Goal: Information Seeking & Learning: Learn about a topic

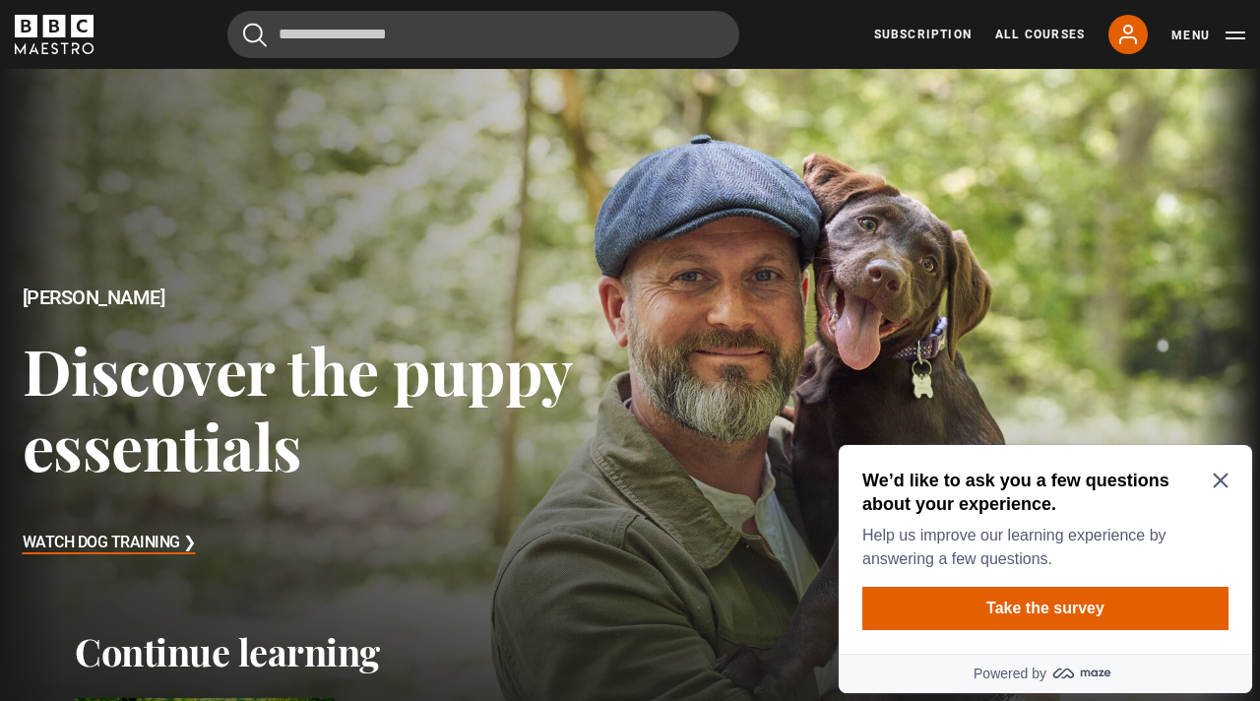
click at [1180, 477] on icon "Close Maze Prompt" at bounding box center [1221, 481] width 16 height 16
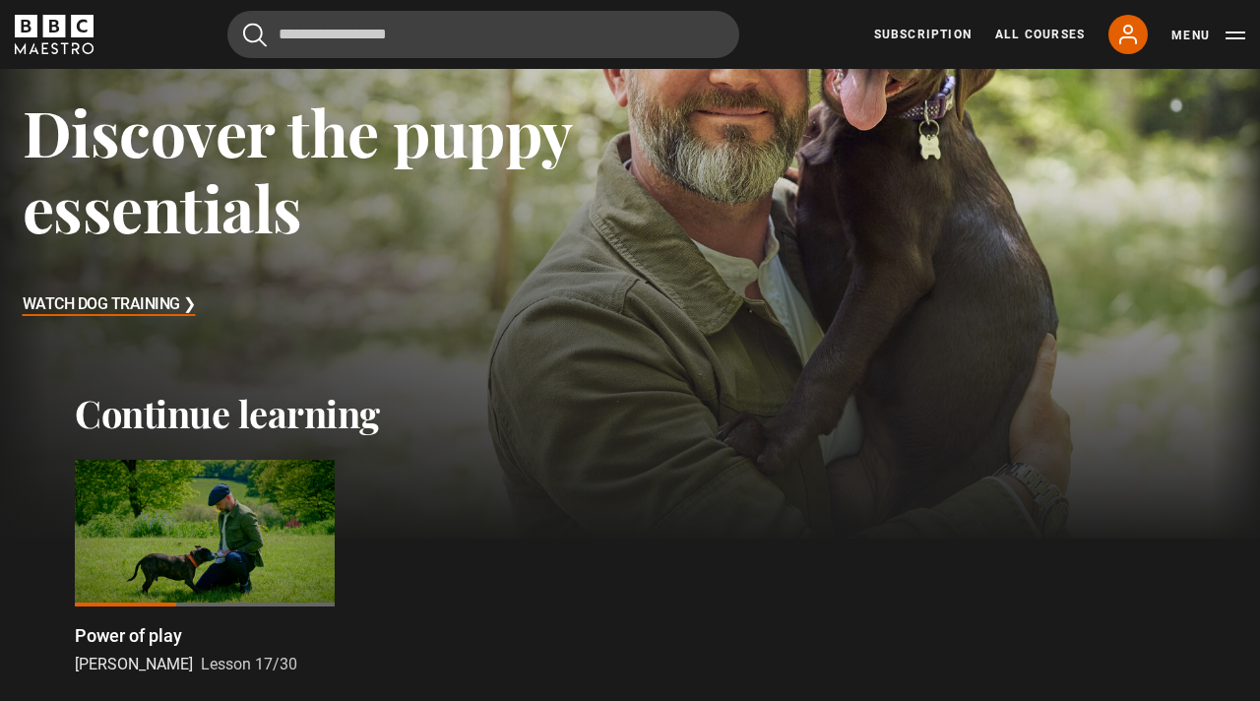
scroll to position [260, 0]
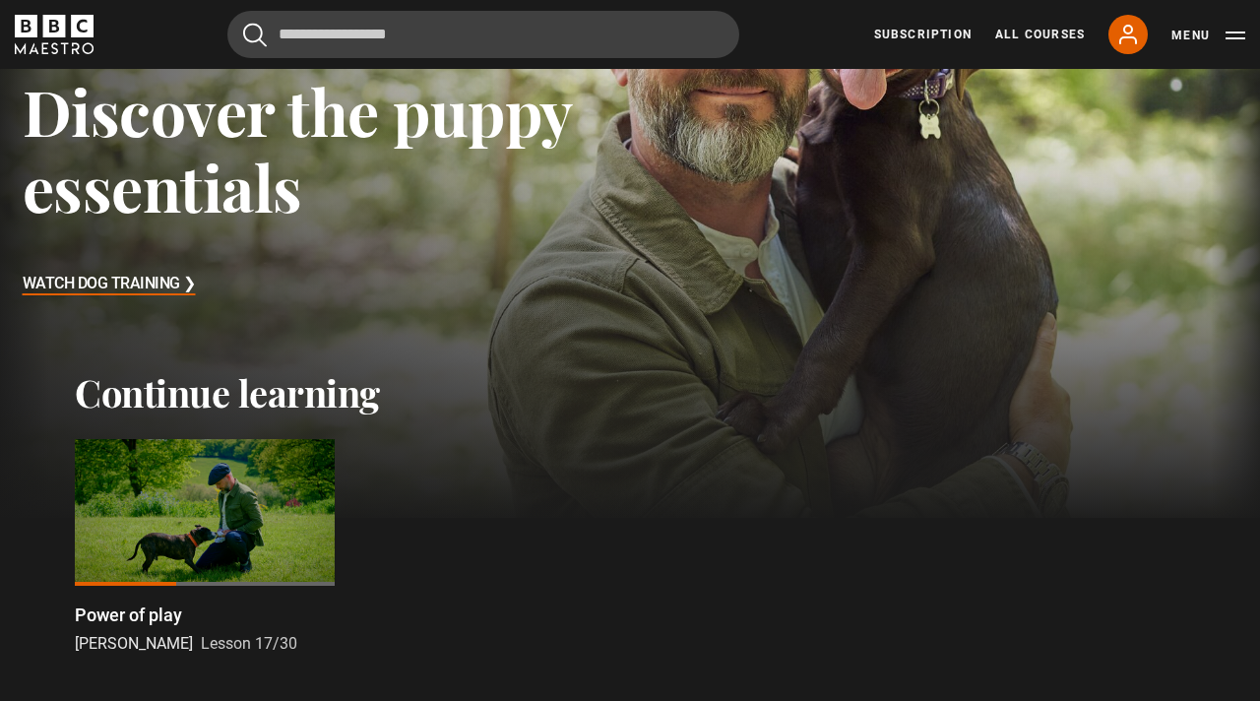
click at [159, 282] on h3 "Watch Dog Training ❯" at bounding box center [109, 285] width 173 height 30
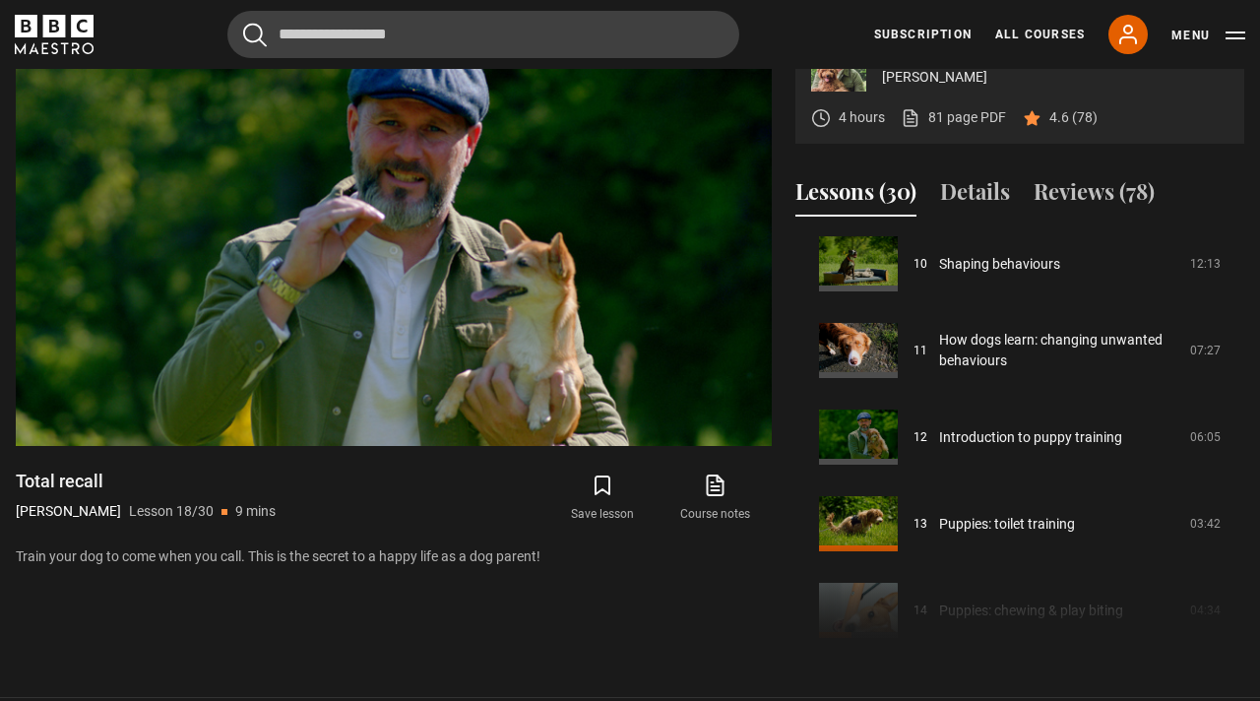
scroll to position [883, 0]
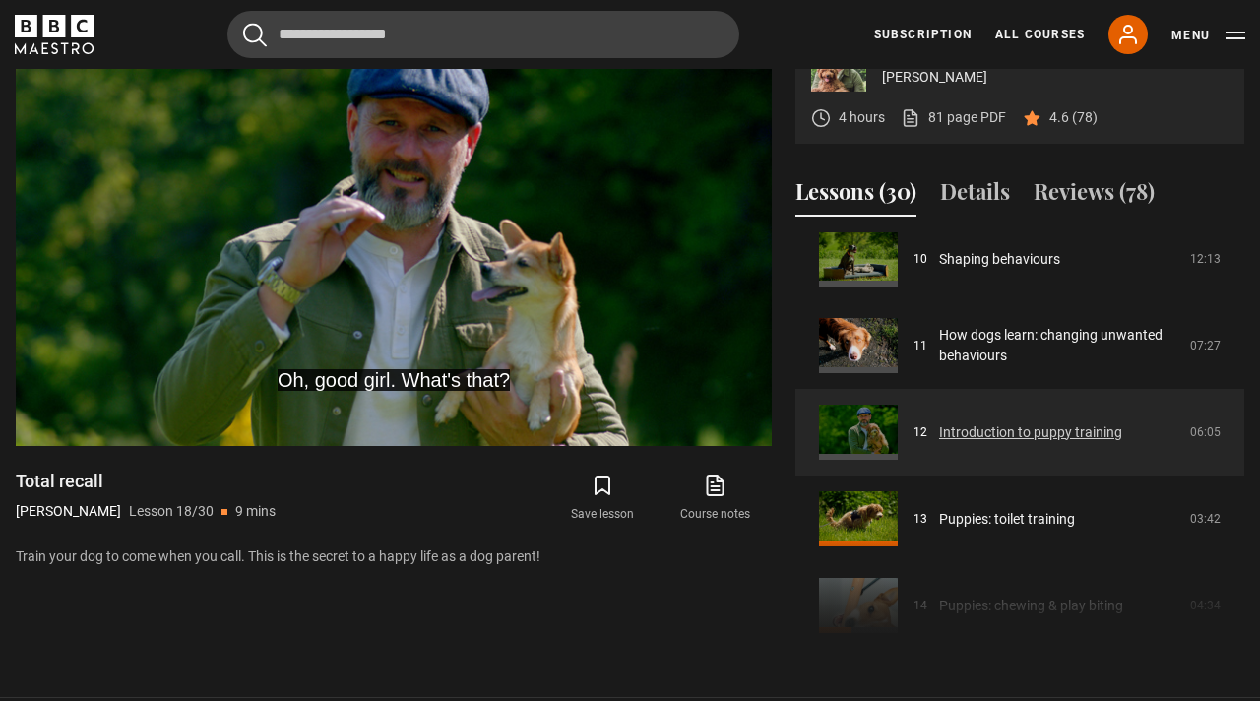
click at [939, 431] on link "Introduction to puppy training" at bounding box center [1030, 432] width 183 height 21
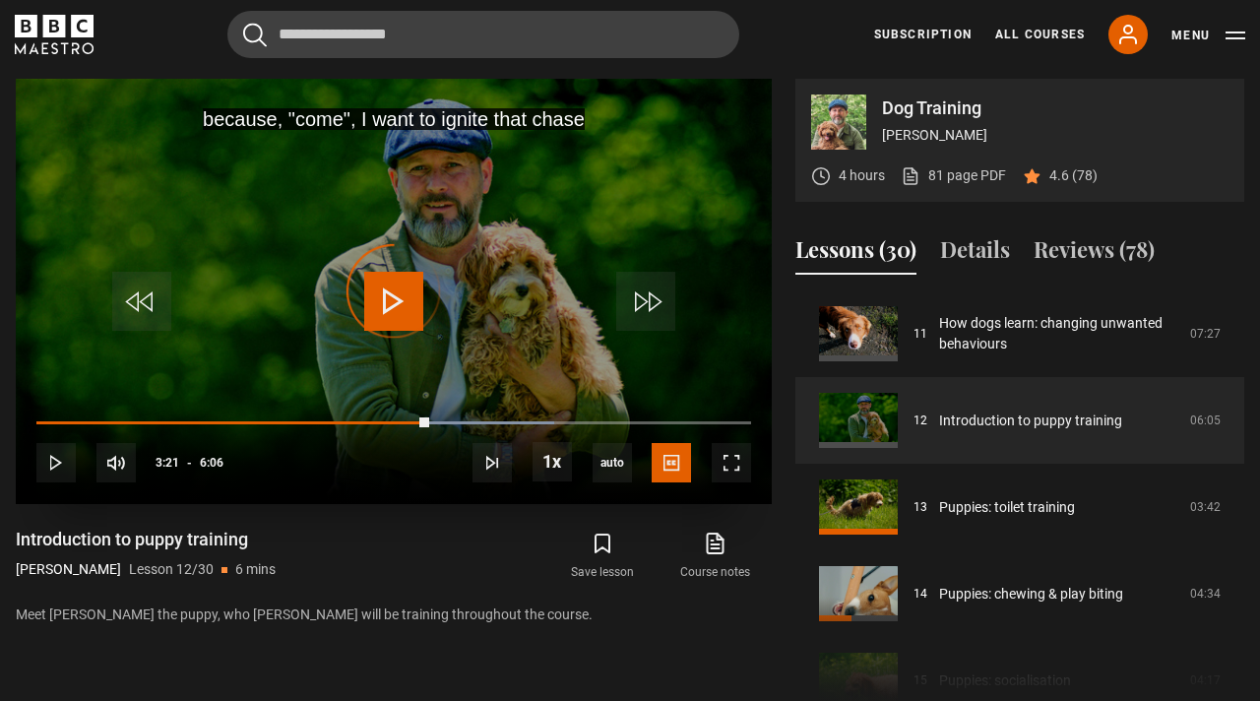
drag, startPoint x: 429, startPoint y: 425, endPoint x: 389, endPoint y: 427, distance: 40.4
click at [389, 427] on div "10s Skip Back 10 seconds Play 10s Skip Forward 10 seconds Loaded : 72.40% 3:16 …" at bounding box center [394, 450] width 756 height 109
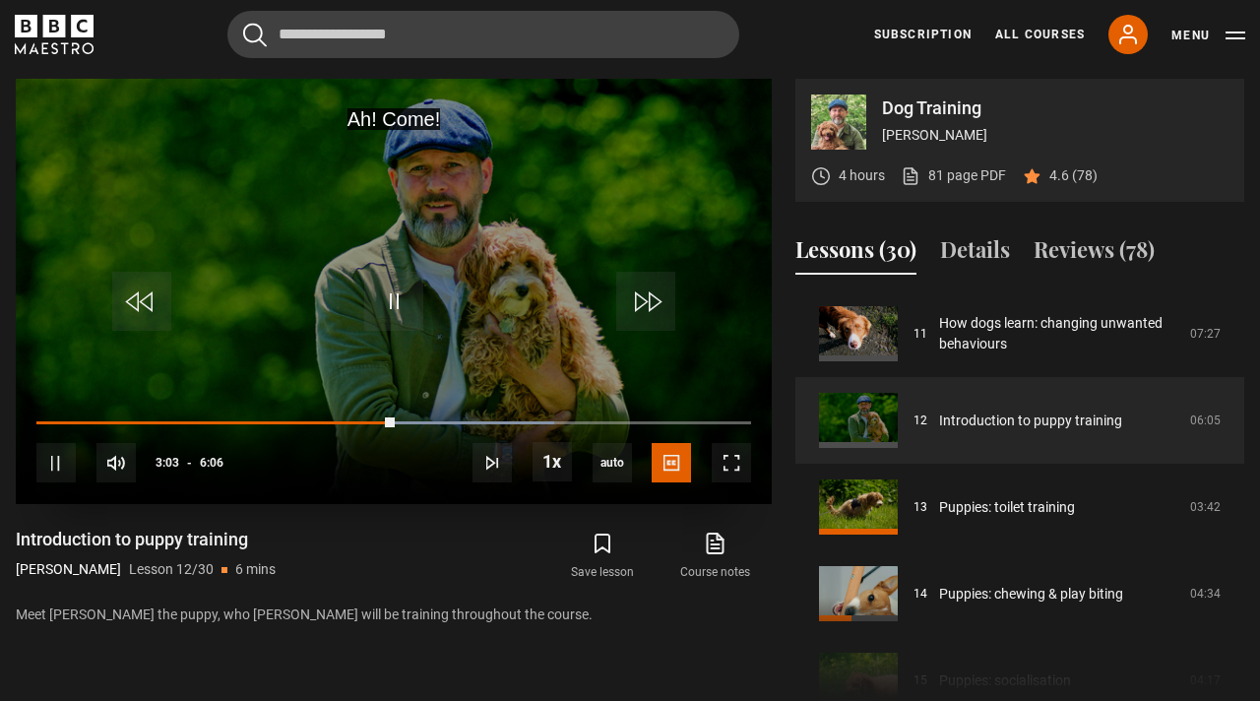
drag, startPoint x: 389, startPoint y: 427, endPoint x: 347, endPoint y: 427, distance: 42.3
click at [347, 427] on div "10s Skip Back 10 seconds Pause 10s Skip Forward 10 seconds Loaded : 72.40% 3:16…" at bounding box center [394, 450] width 756 height 109
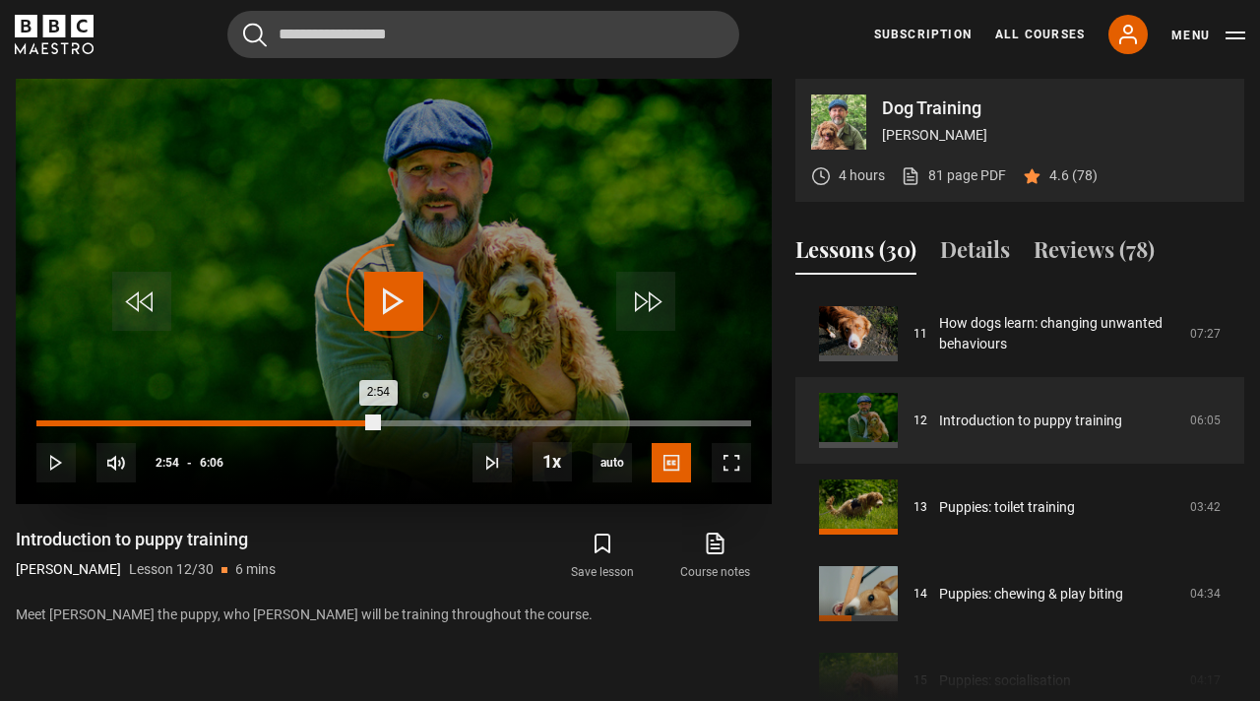
drag, startPoint x: 377, startPoint y: 420, endPoint x: 340, endPoint y: 419, distance: 37.4
click at [340, 420] on div "Loaded : 0.00% 2:35 2:54" at bounding box center [393, 423] width 715 height 6
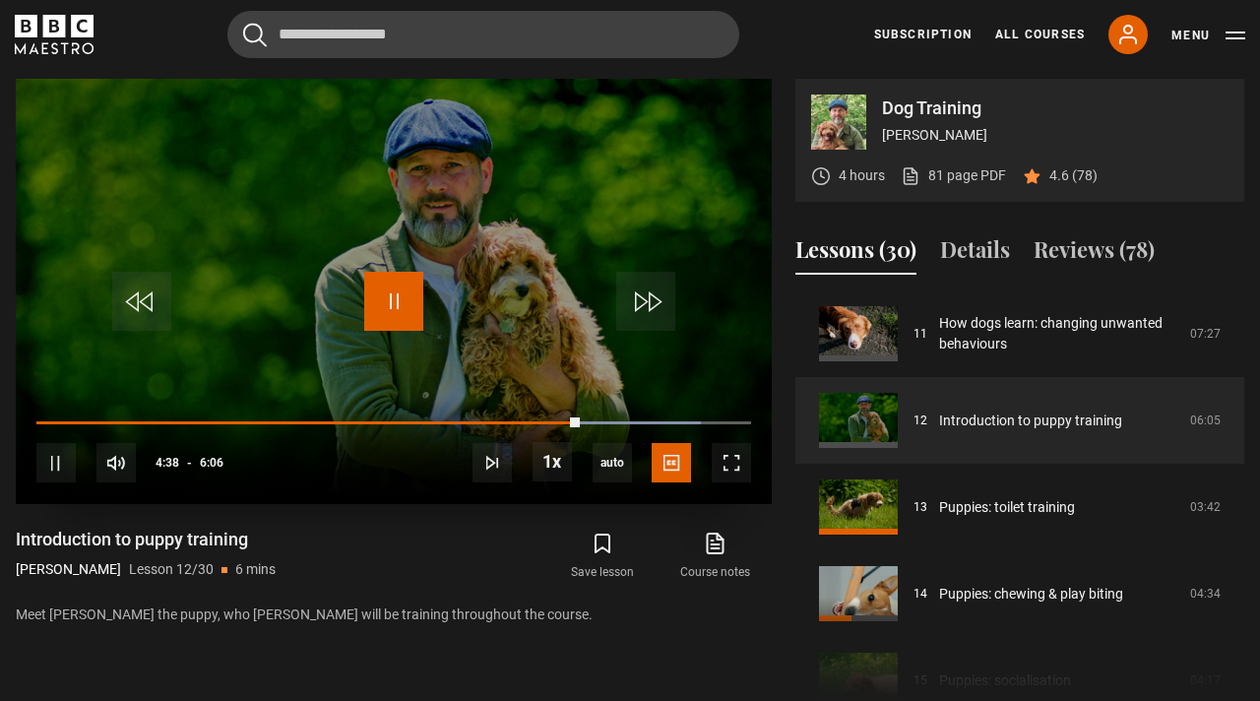
click at [379, 315] on span "Video Player" at bounding box center [393, 301] width 59 height 59
click at [372, 314] on span "Video Player" at bounding box center [393, 301] width 59 height 59
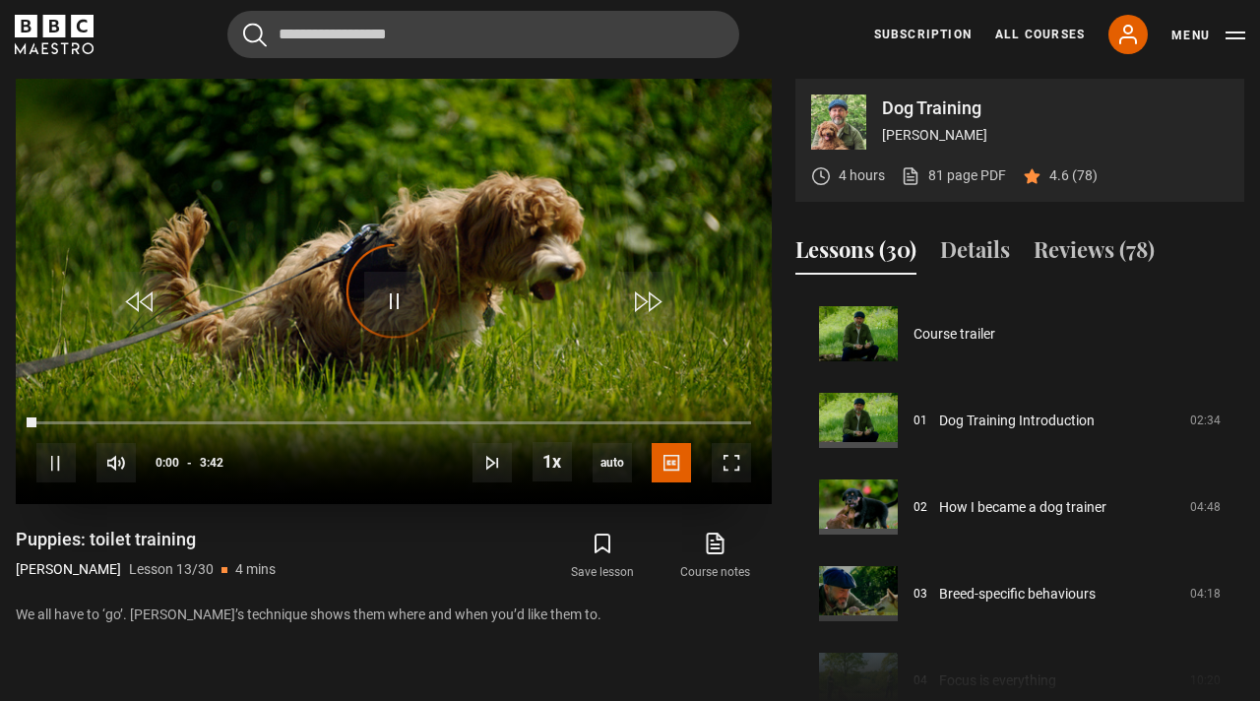
scroll to position [1040, 0]
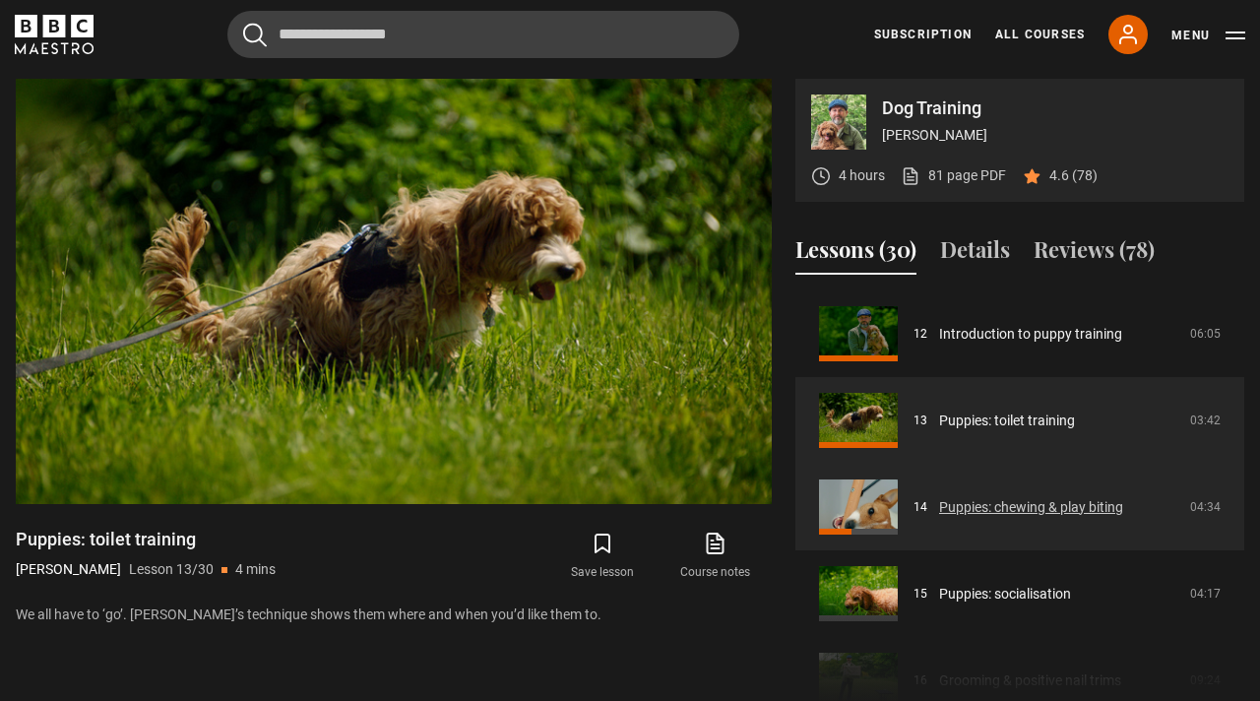
click at [939, 514] on link "Puppies: chewing & play biting" at bounding box center [1031, 507] width 184 height 21
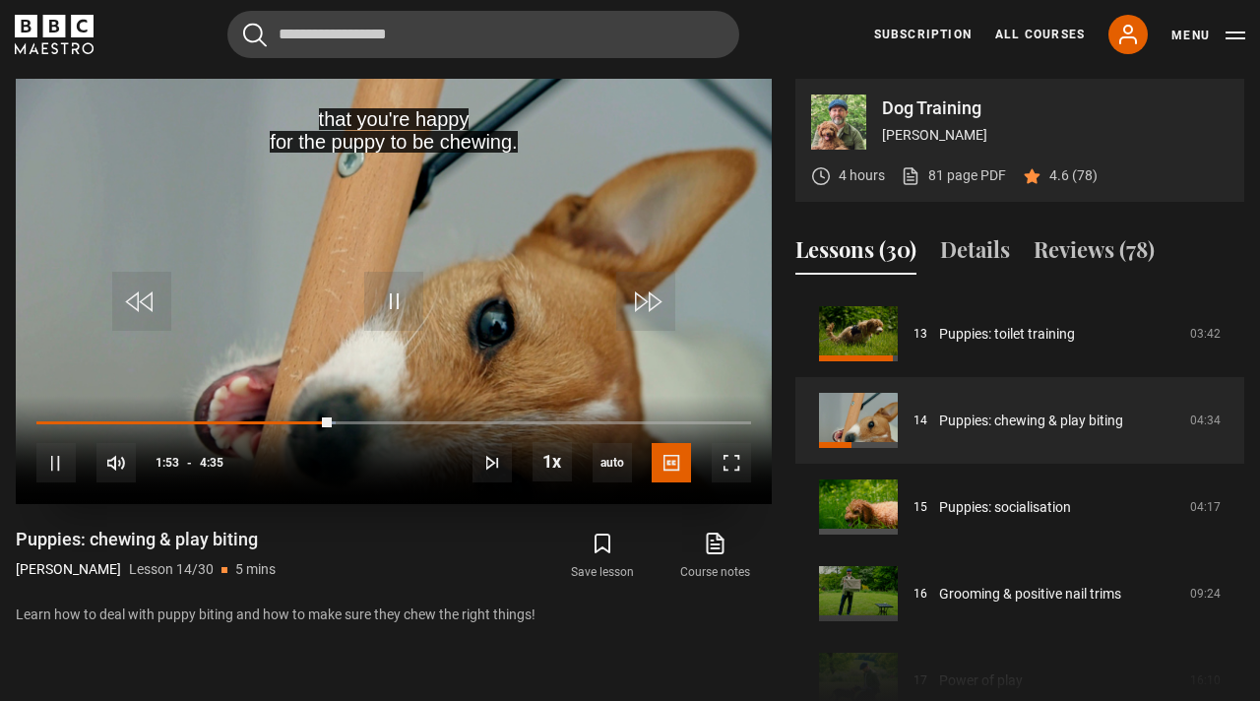
drag, startPoint x: 330, startPoint y: 420, endPoint x: 36, endPoint y: 414, distance: 293.4
click at [36, 413] on div "10s Skip Back 10 seconds Pause 10s Skip Forward 10 seconds Loaded : 41.82% 2:01…" at bounding box center [394, 450] width 756 height 109
click at [39, 418] on div "10s Skip Back 10 seconds Pause 10s Skip Forward 10 seconds Loaded : 43.64% 2:01…" at bounding box center [394, 450] width 756 height 109
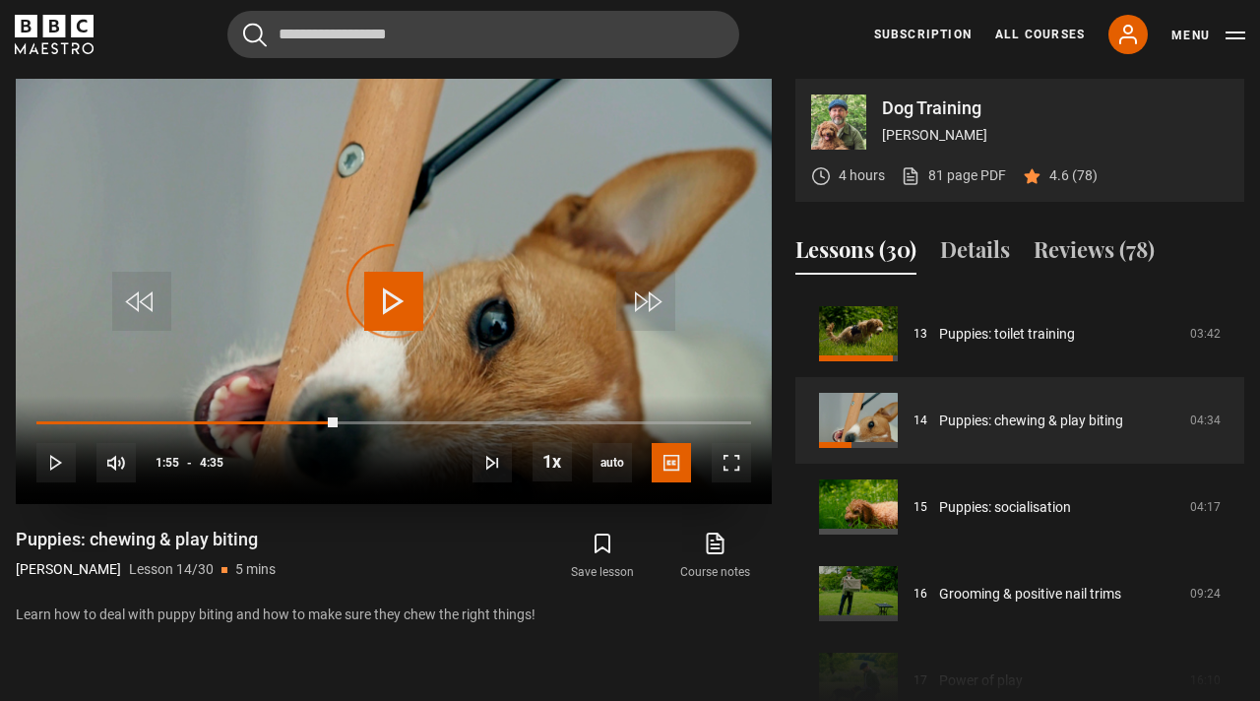
drag, startPoint x: 340, startPoint y: 420, endPoint x: 94, endPoint y: 425, distance: 246.2
click at [92, 425] on div "10s Skip Back 10 seconds Play 10s Skip Forward 10 seconds Loaded : 0.00% 1:56 1…" at bounding box center [394, 450] width 756 height 109
